Goal: Check status

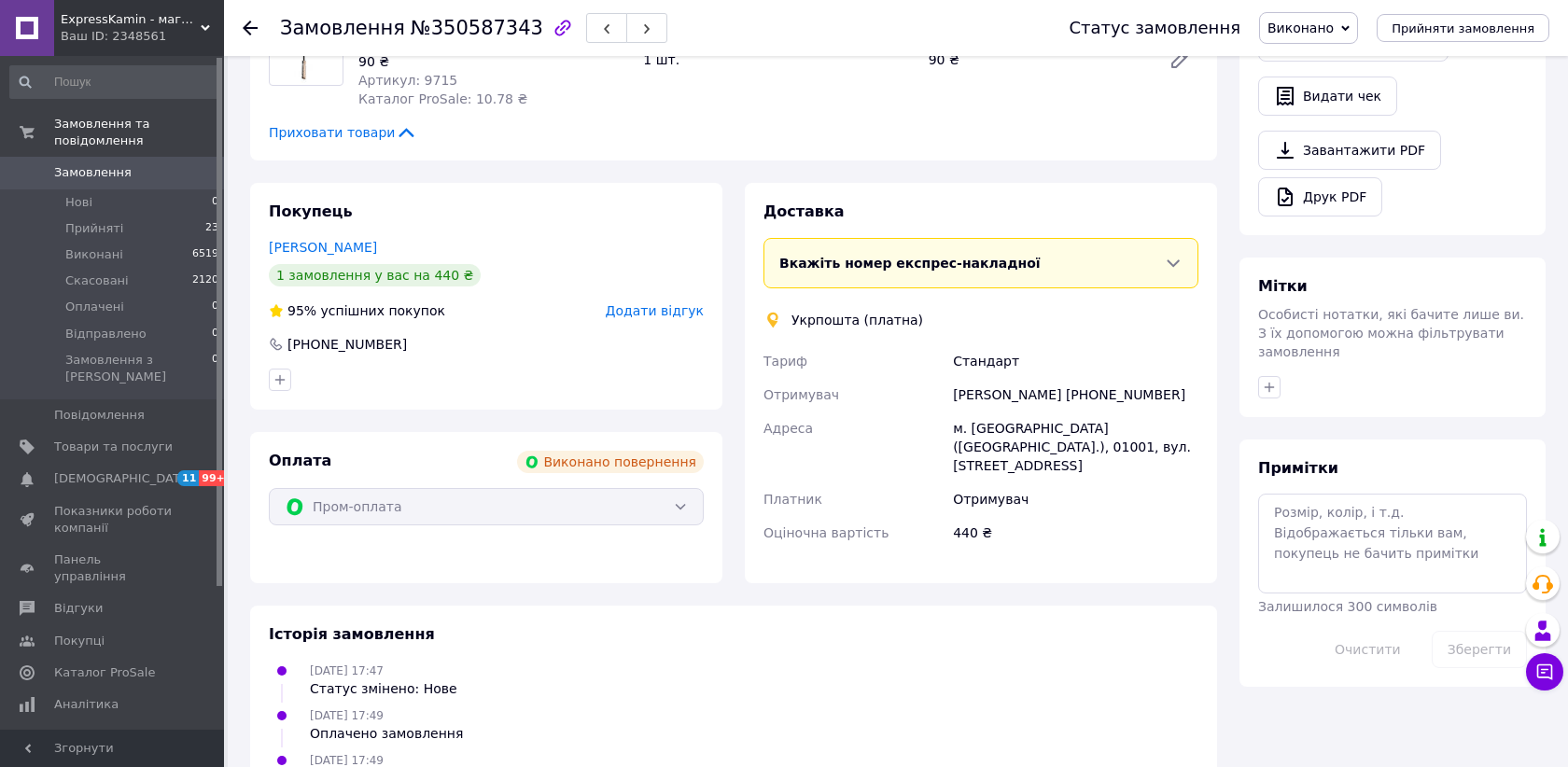
scroll to position [573, 0]
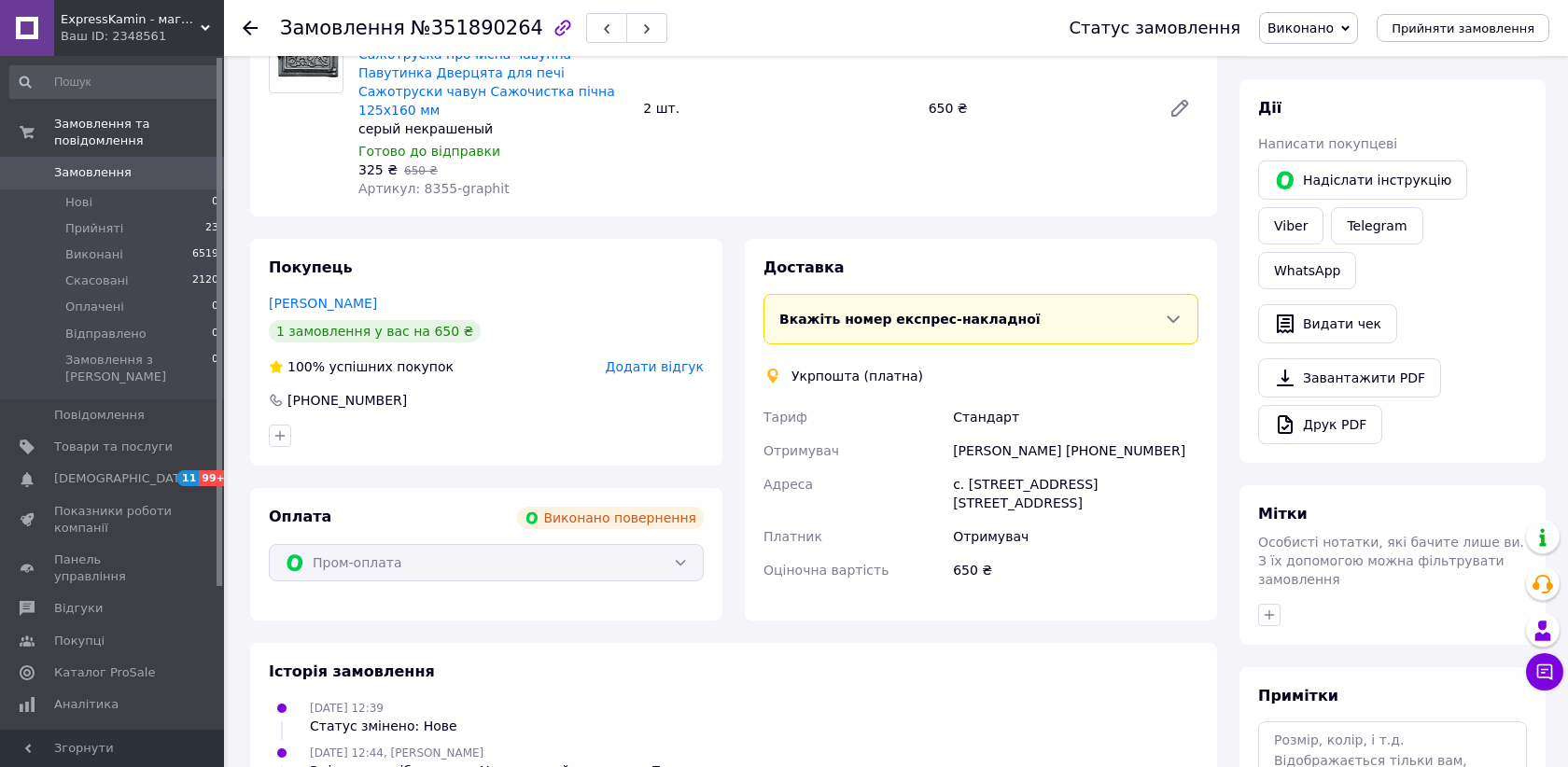
scroll to position [208, 0]
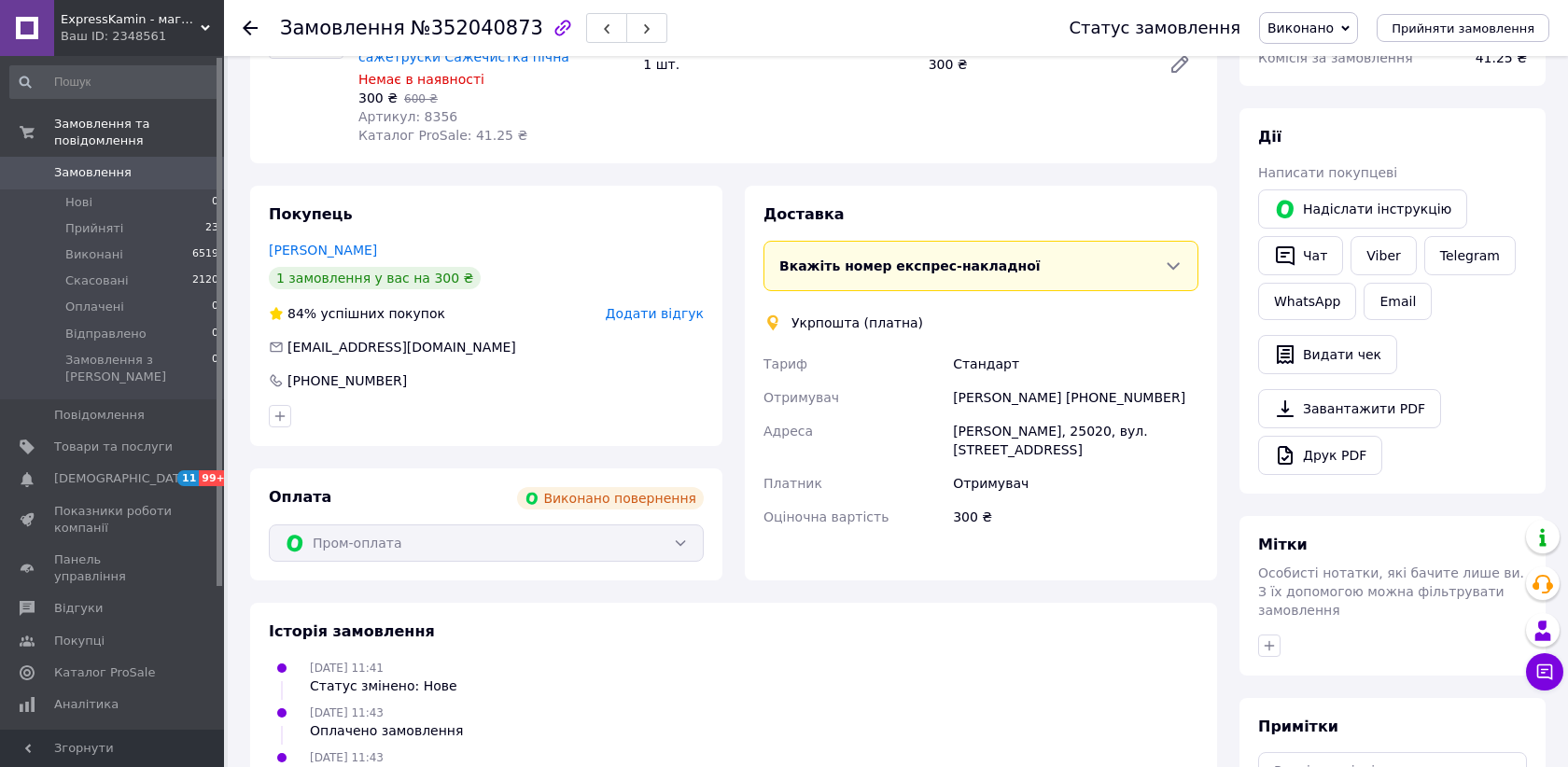
scroll to position [283, 0]
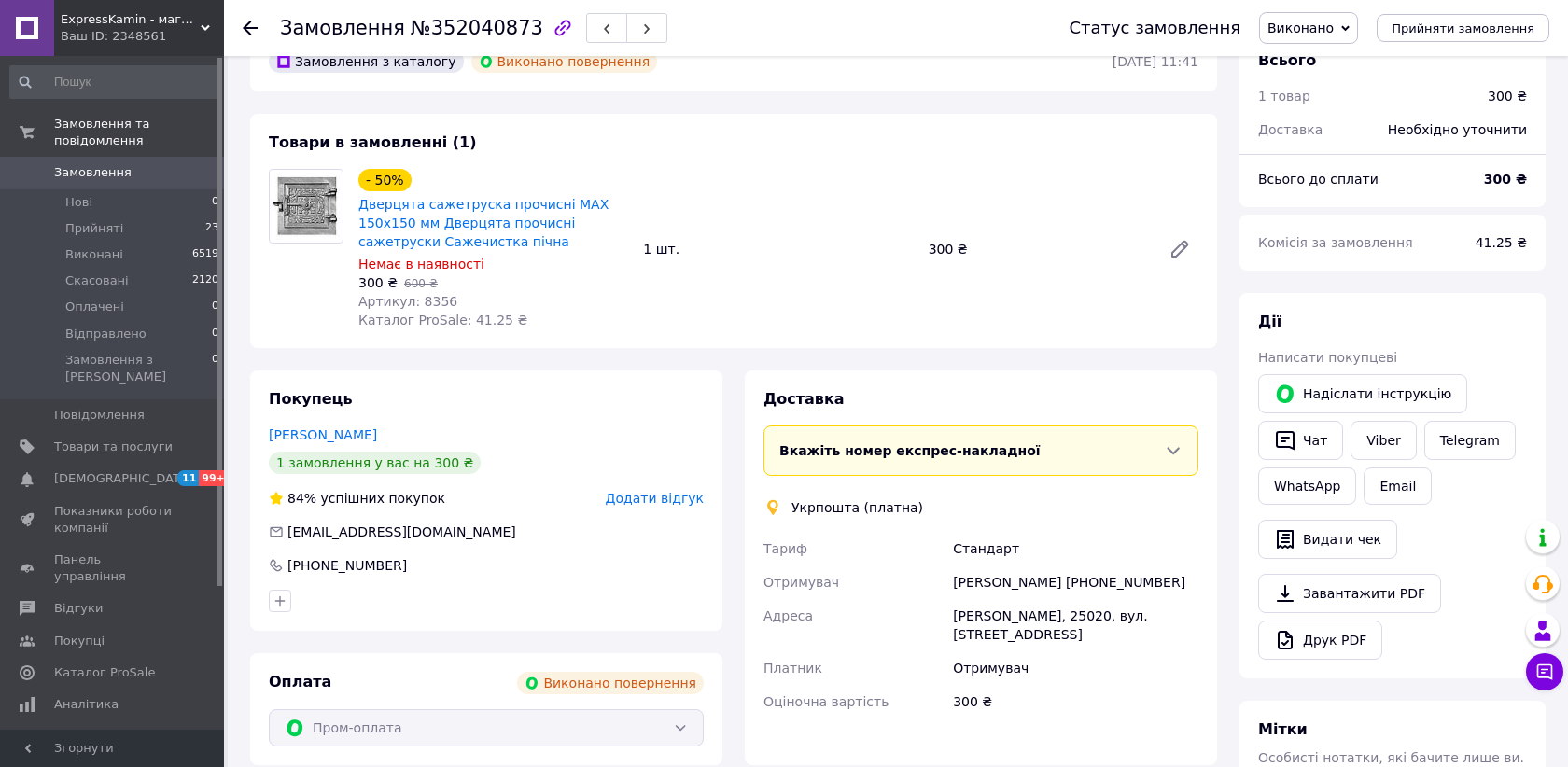
scroll to position [0, 0]
